Goal: Task Accomplishment & Management: Manage account settings

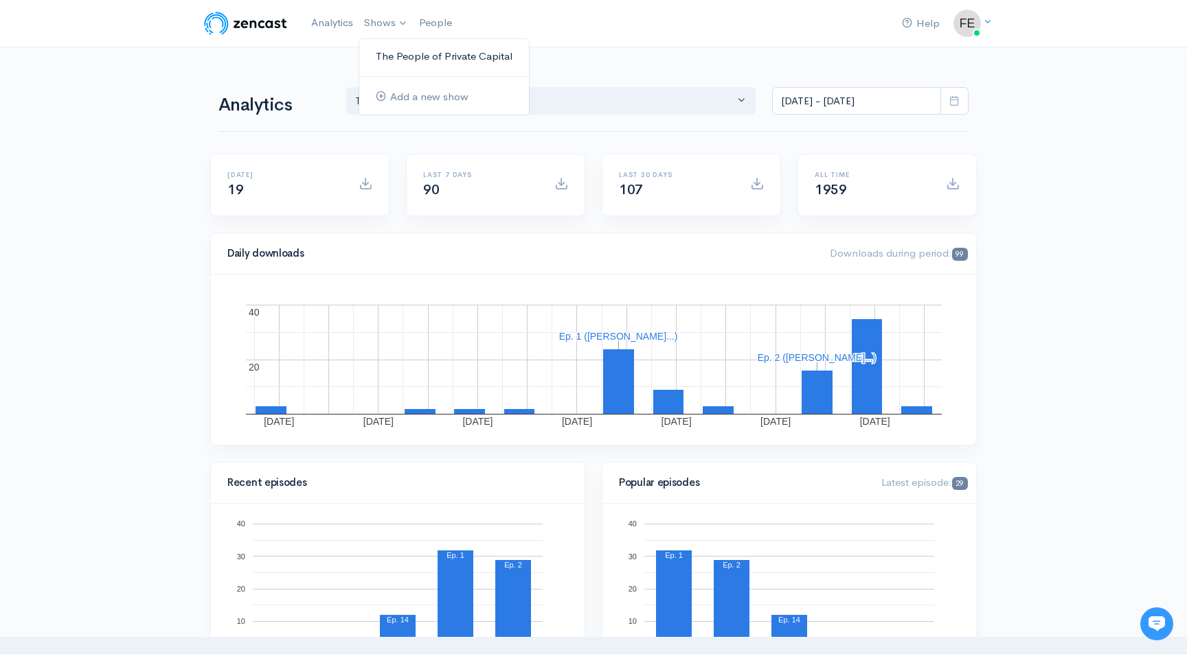
click at [405, 60] on link "The People of Private Capital" at bounding box center [444, 57] width 170 height 24
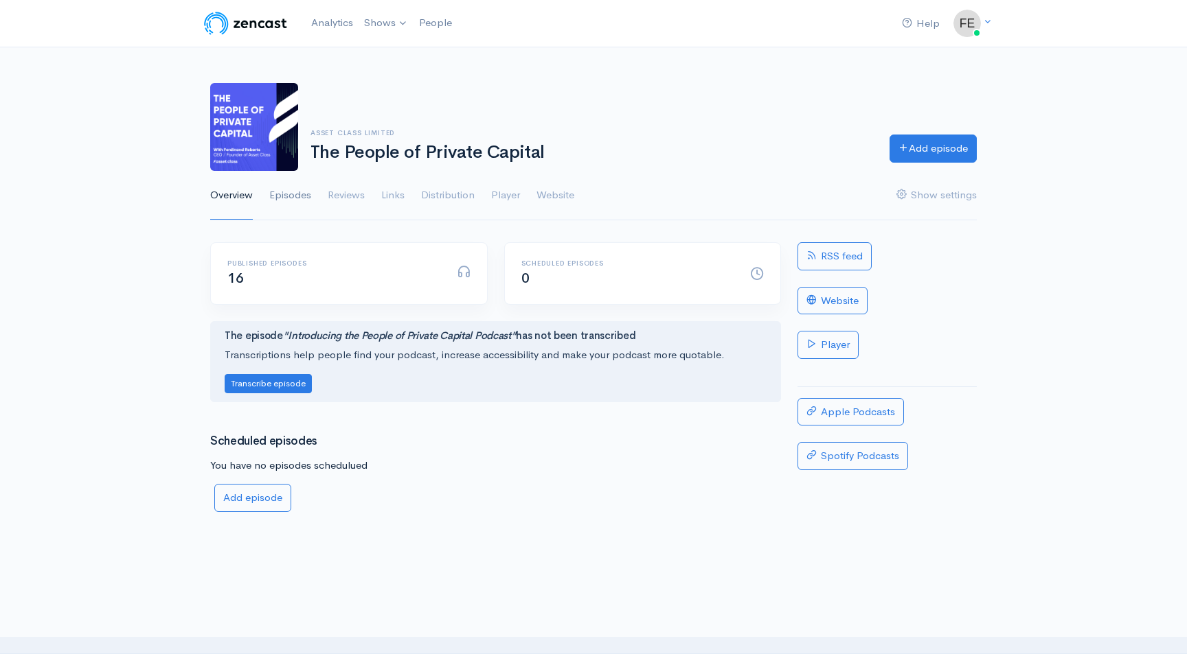
click at [284, 197] on link "Episodes" at bounding box center [290, 195] width 42 height 49
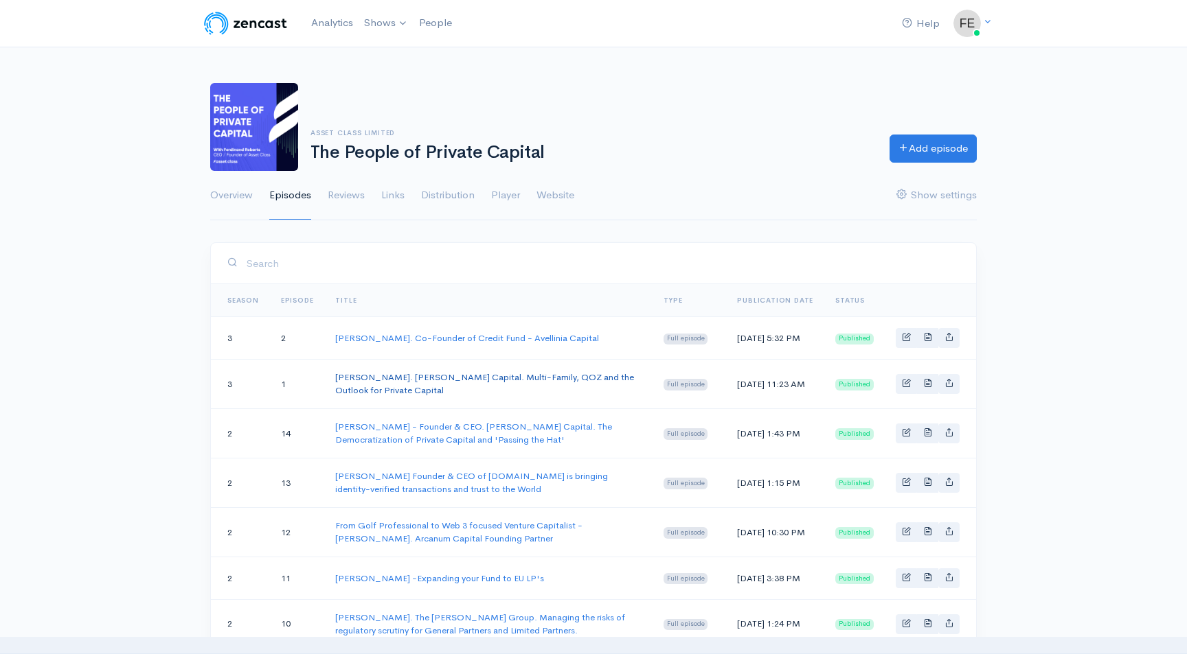
click at [435, 389] on link "[PERSON_NAME]. [PERSON_NAME] Capital. Multi-Family, QOZ and the Outlook for Pri…" at bounding box center [484, 384] width 299 height 25
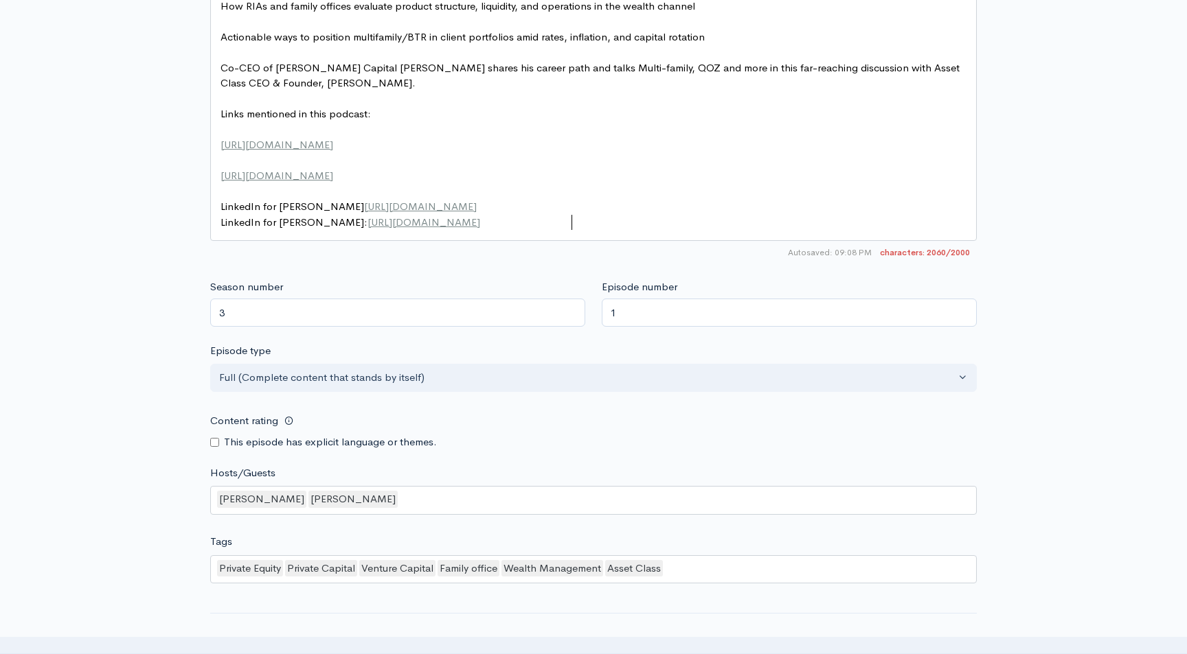
scroll to position [5, 0]
click at [606, 226] on pre "LinkedIn for [PERSON_NAME]: [URL][DOMAIN_NAME]" at bounding box center [593, 223] width 751 height 16
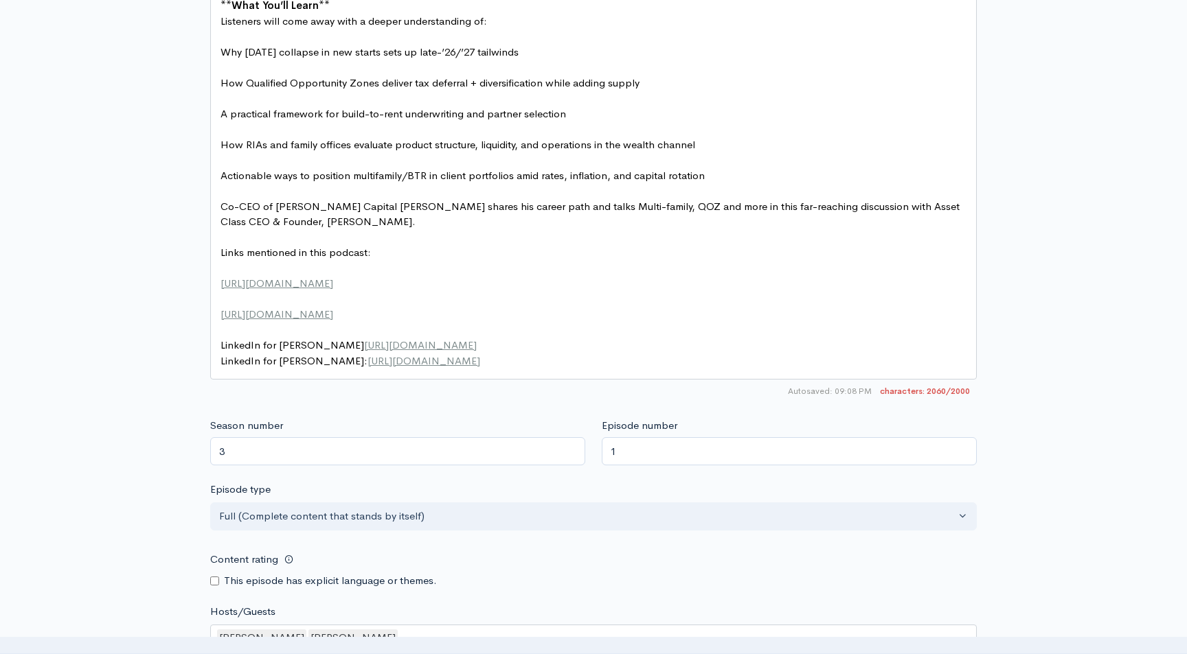
scroll to position [1246, 0]
type textarea "ion multifamily/BTR in client portfolios amid rates, inflation, and capital rot…"
type textarea "Actionable ways to position multifamily/BTR in client portfolios amid rates, in…"
drag, startPoint x: 712, startPoint y: 176, endPoint x: 152, endPoint y: 179, distance: 560.4
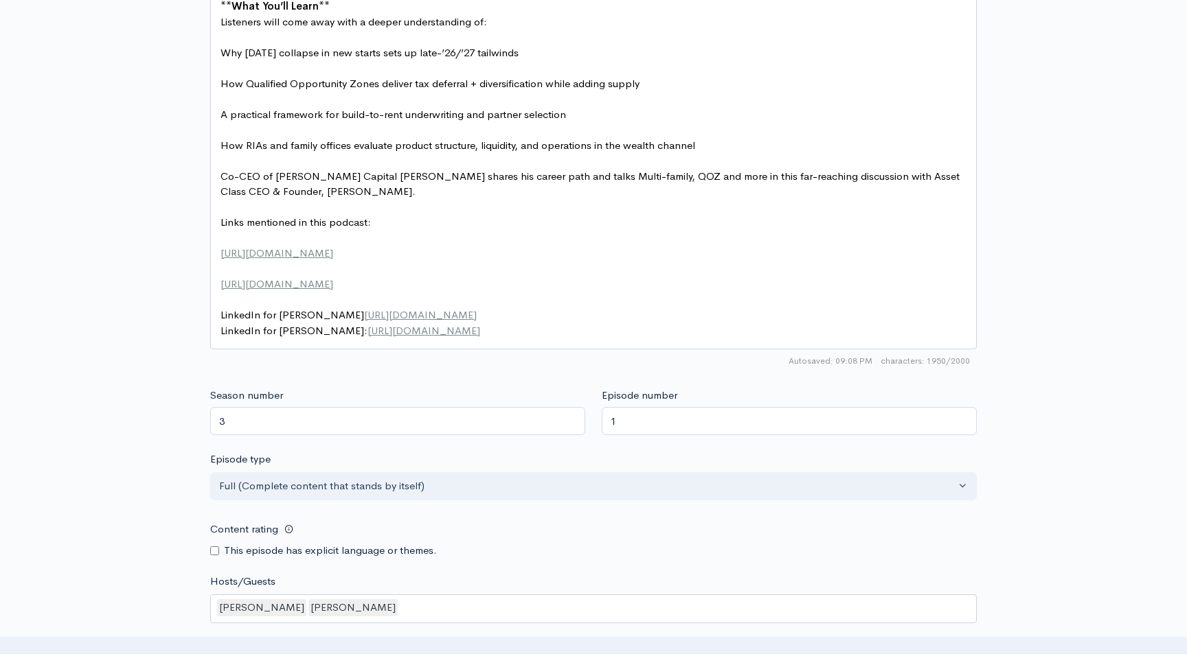
click at [593, 329] on pre "LinkedIn for [PERSON_NAME]: [URL][DOMAIN_NAME]" at bounding box center [593, 331] width 751 height 16
type textarea "/"
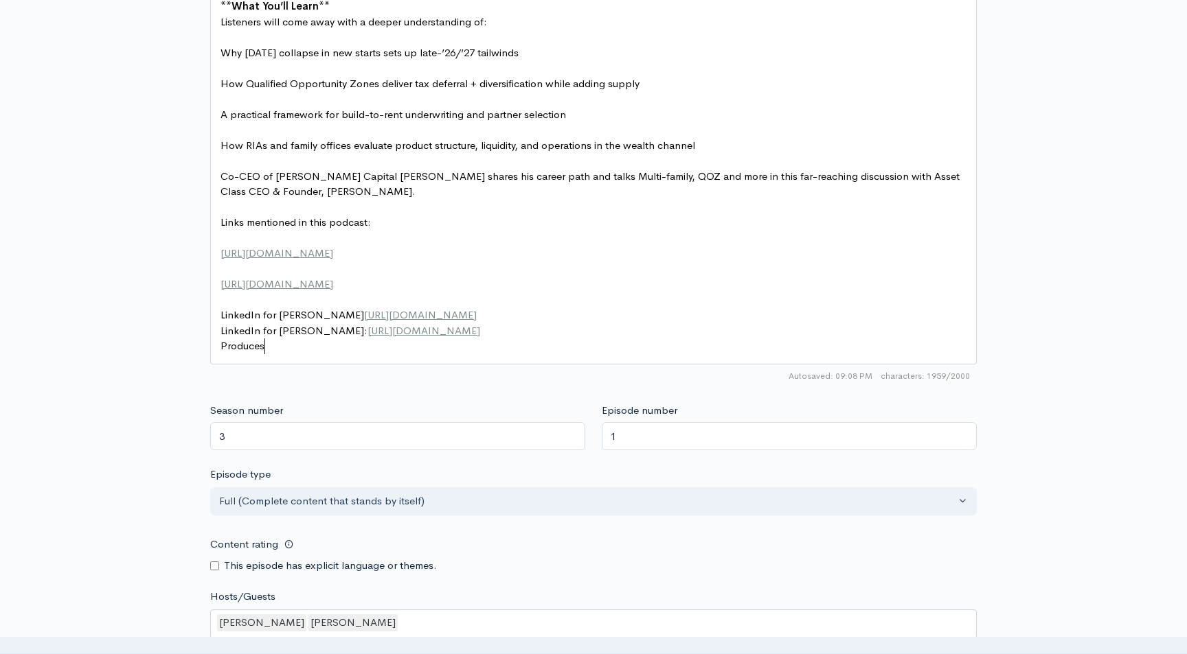
type textarea "Producesr"
type textarea "rs: [PERSON_NAME]"
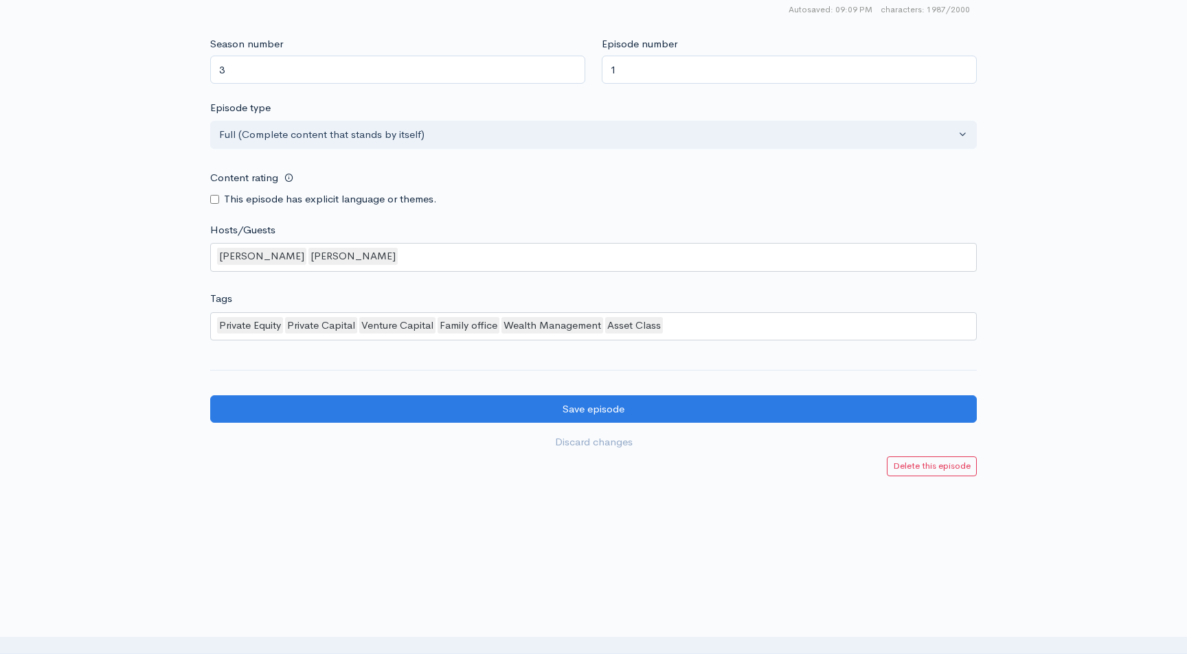
scroll to position [1613, 0]
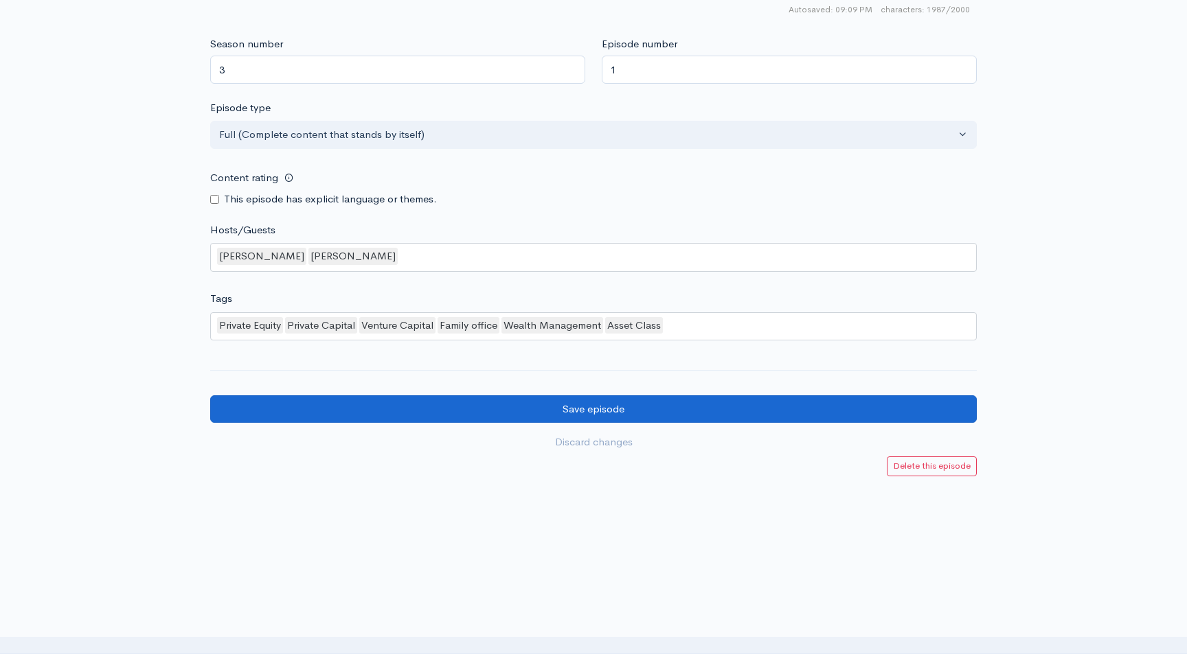
type textarea "[PERSON_NAME], [PERSON_NAME]"
click at [623, 410] on input "Save episode" at bounding box center [593, 410] width 766 height 28
